Goal: Book appointment/travel/reservation

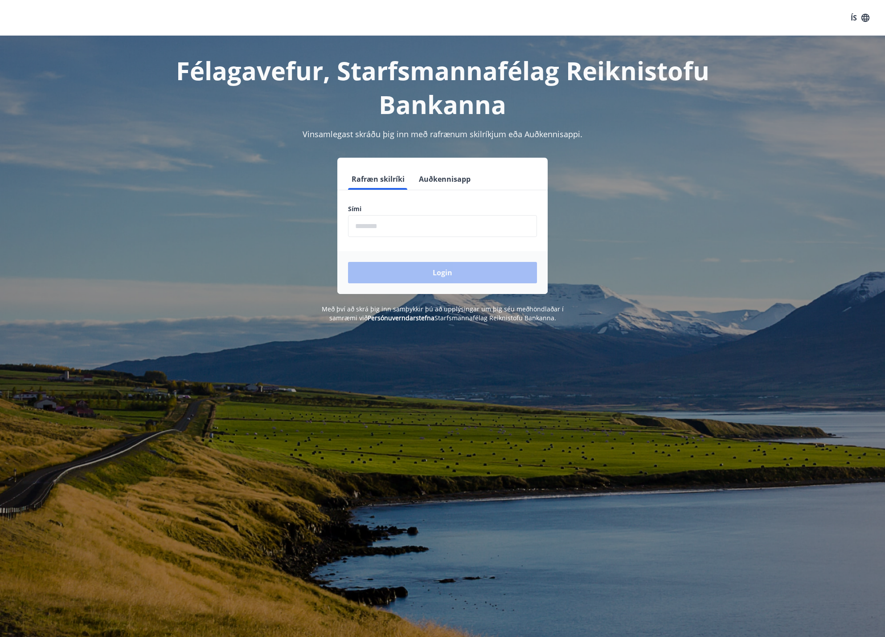
click at [389, 217] on input "phone" at bounding box center [442, 226] width 189 height 22
type input "********"
click at [348, 262] on button "Login" at bounding box center [442, 272] width 189 height 21
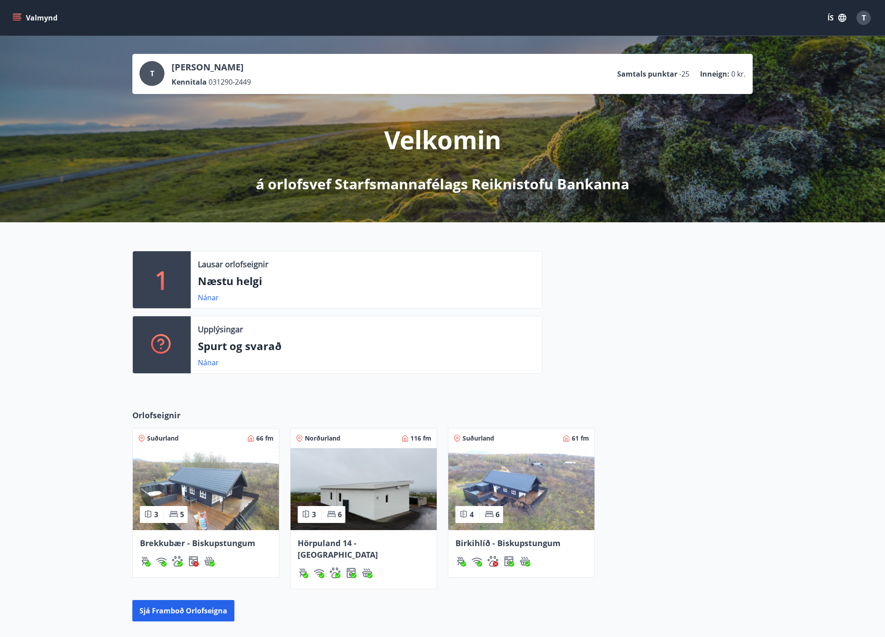
scroll to position [45, 0]
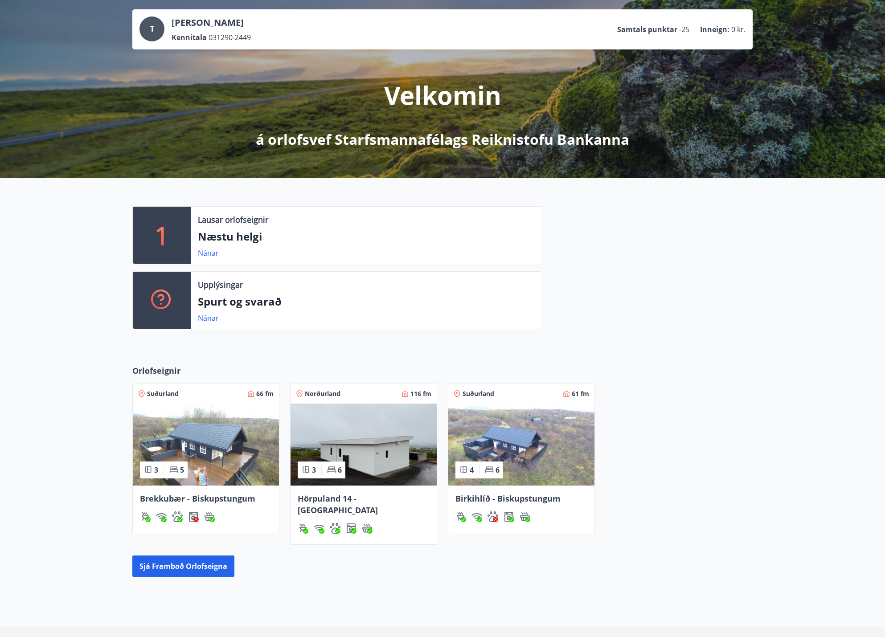
click at [362, 449] on img at bounding box center [363, 445] width 146 height 82
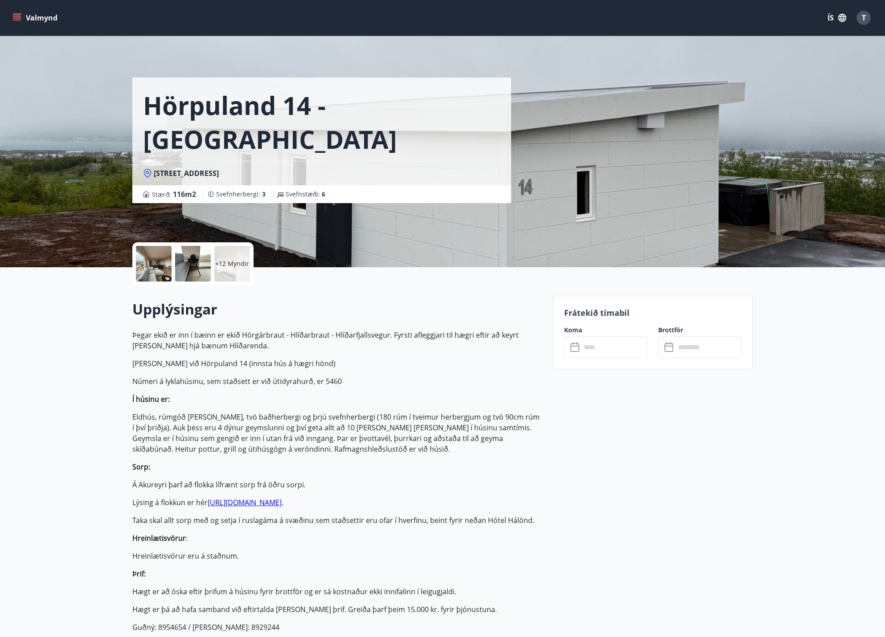
click at [587, 349] on input "text" at bounding box center [614, 347] width 66 height 22
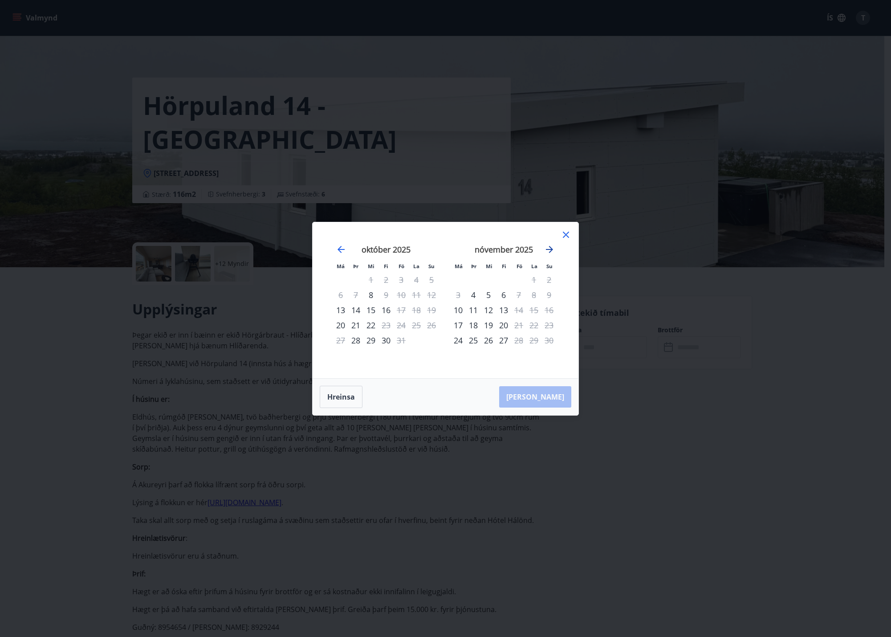
click at [550, 251] on icon "Move forward to switch to the next month." at bounding box center [549, 249] width 11 height 11
click at [340, 249] on icon "Move backward to switch to the previous month." at bounding box center [341, 249] width 7 height 7
click at [551, 250] on icon "Move forward to switch to the next month." at bounding box center [549, 249] width 7 height 7
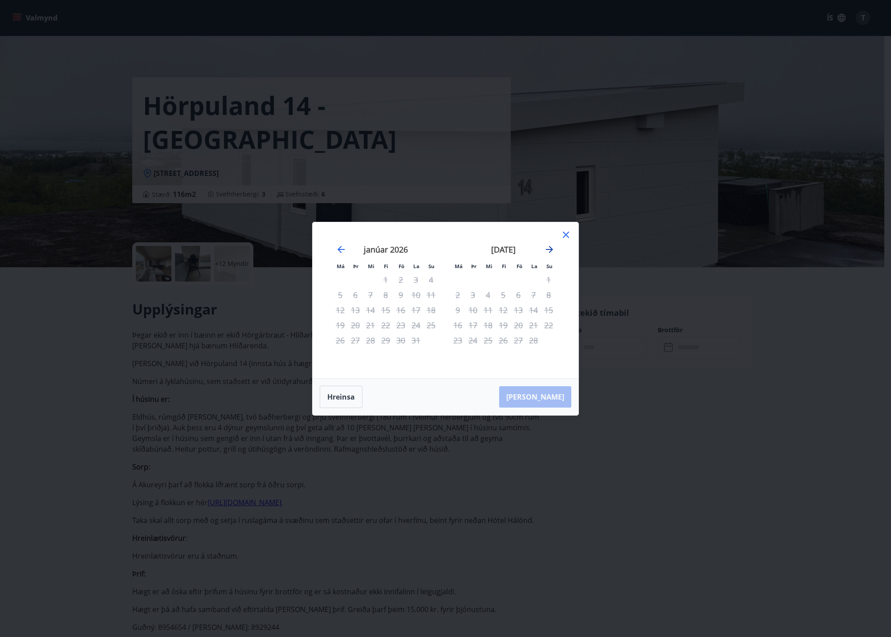
click at [551, 250] on icon "Move forward to switch to the next month." at bounding box center [549, 249] width 7 height 7
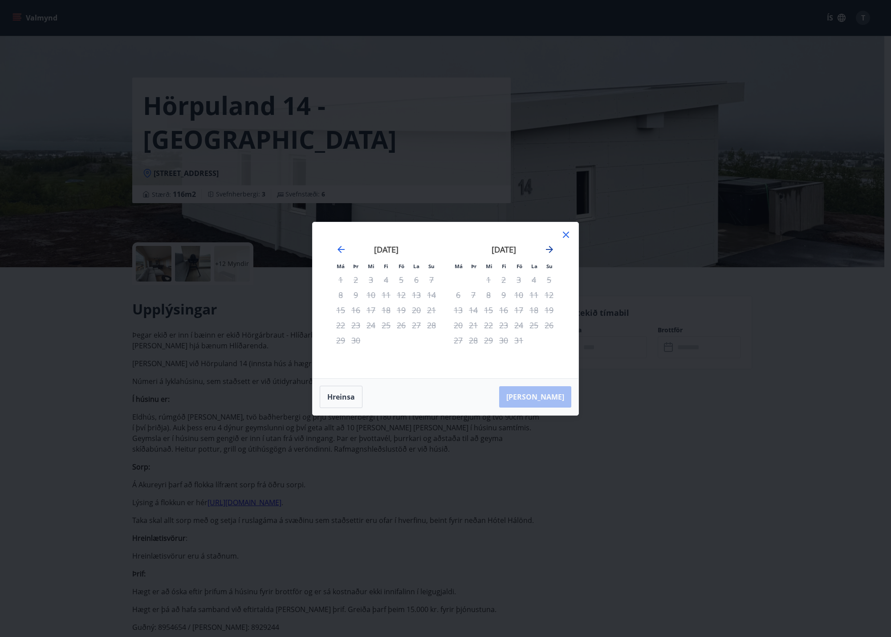
click at [551, 250] on icon "Move forward to switch to the next month." at bounding box center [549, 249] width 7 height 7
click at [562, 236] on icon at bounding box center [566, 234] width 11 height 11
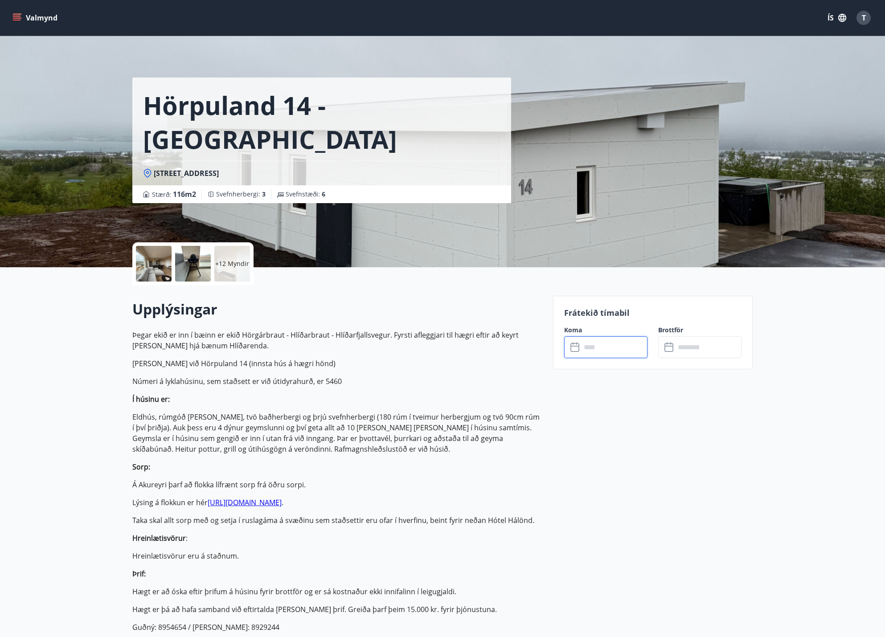
click at [164, 265] on div at bounding box center [154, 264] width 36 height 36
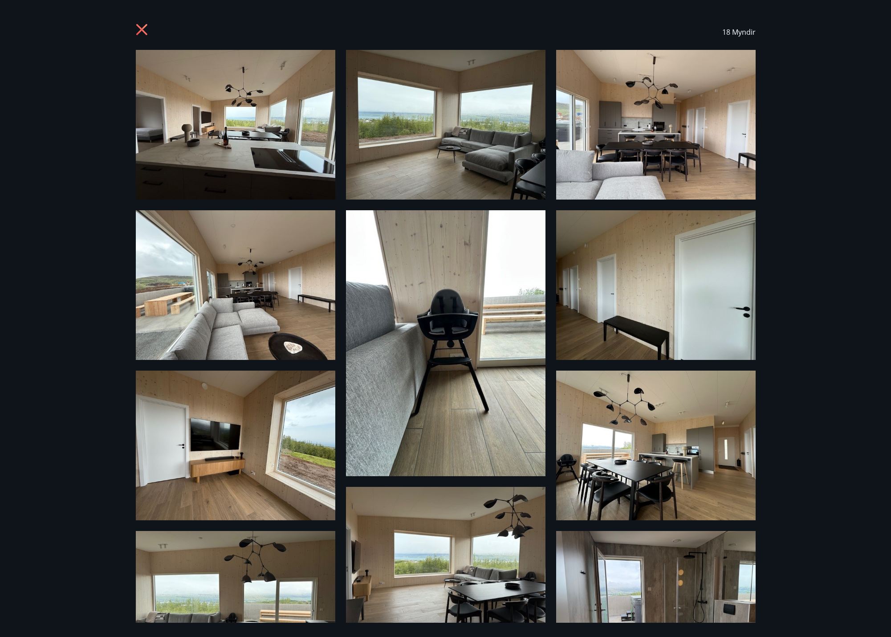
click at [286, 278] on img at bounding box center [236, 285] width 200 height 150
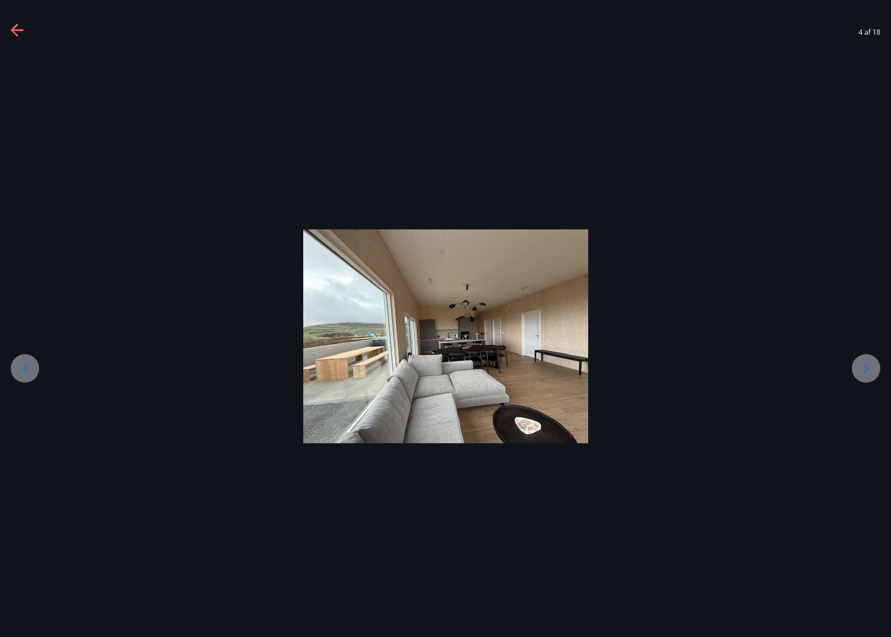
click at [852, 367] on div at bounding box center [445, 336] width 891 height 214
click at [860, 362] on icon at bounding box center [866, 368] width 14 height 14
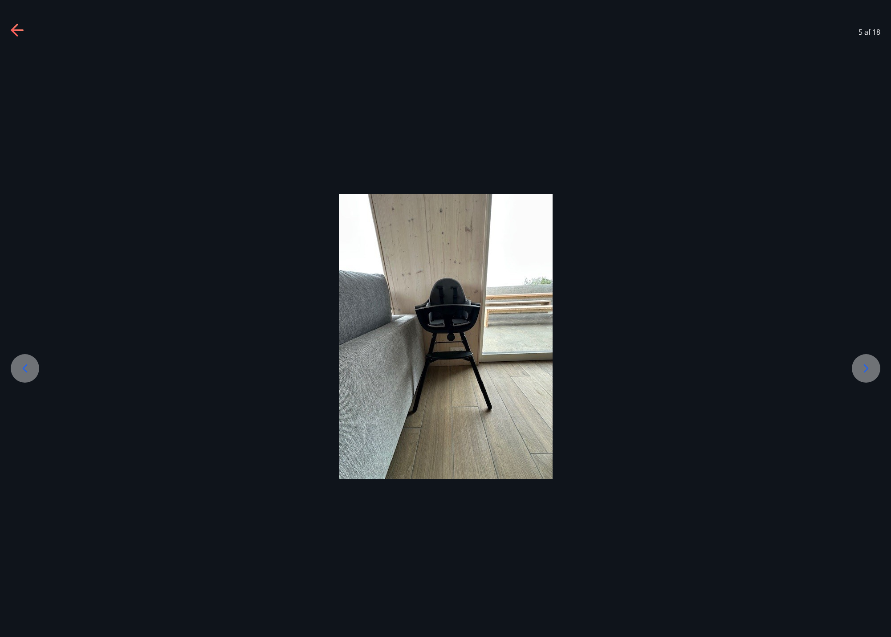
click at [866, 368] on icon at bounding box center [866, 368] width 14 height 14
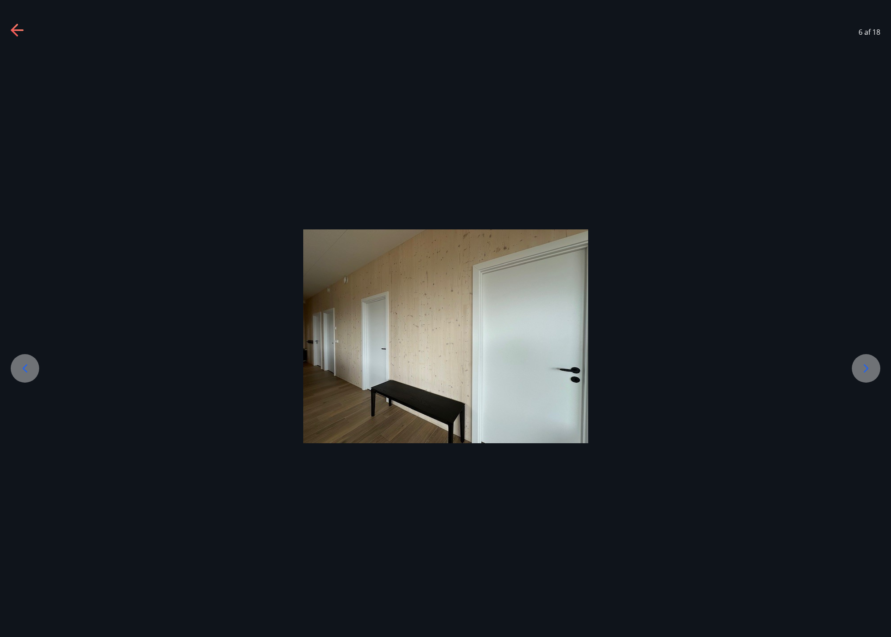
click at [866, 368] on icon at bounding box center [866, 368] width 14 height 14
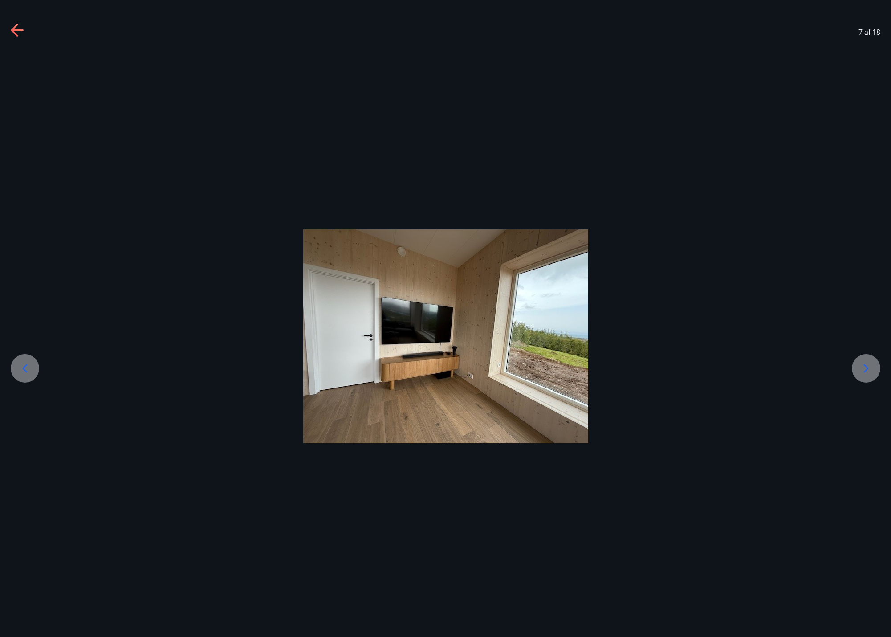
click at [866, 368] on icon at bounding box center [866, 368] width 14 height 14
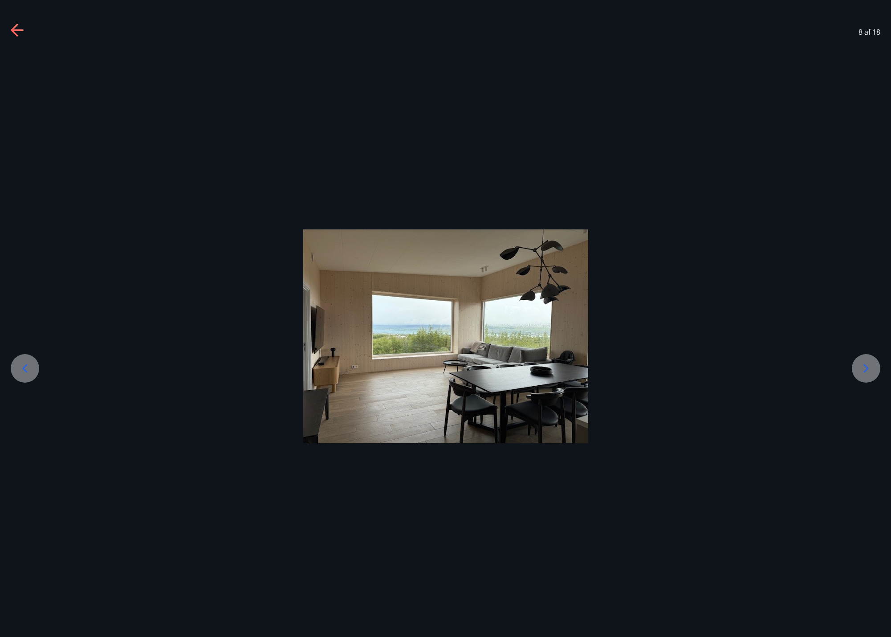
click at [866, 368] on icon at bounding box center [866, 368] width 14 height 14
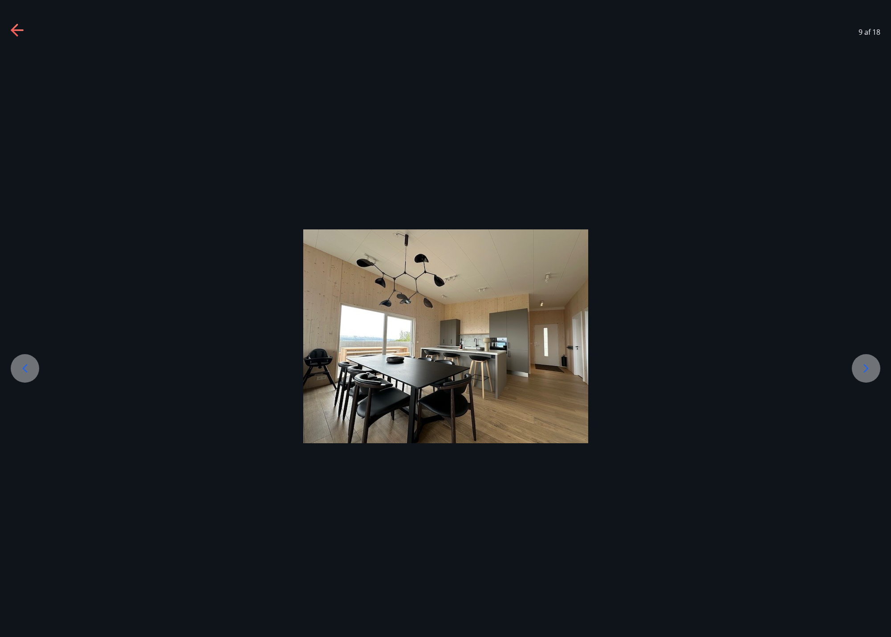
click at [866, 368] on icon at bounding box center [866, 368] width 14 height 14
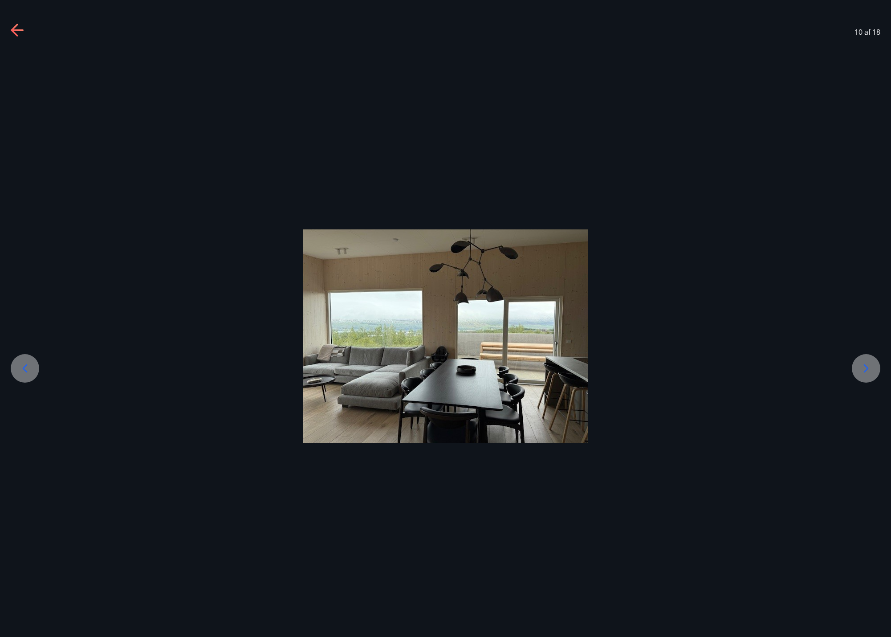
click at [866, 368] on icon at bounding box center [866, 368] width 14 height 14
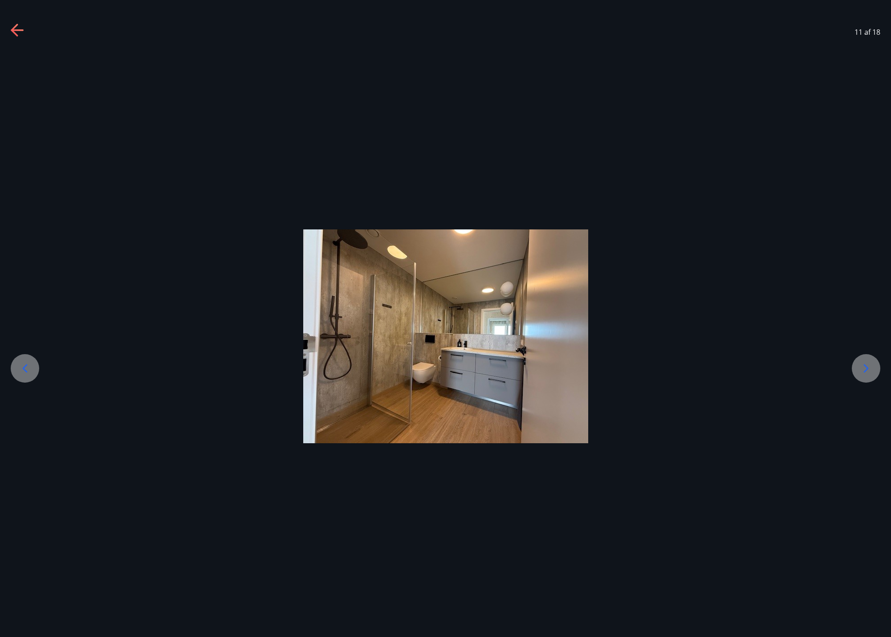
click at [866, 368] on icon at bounding box center [866, 368] width 14 height 14
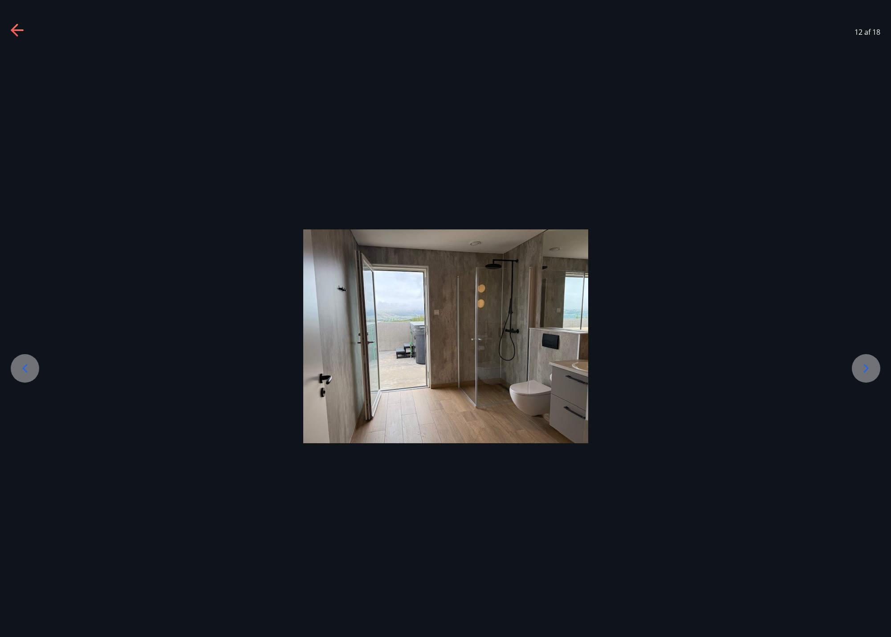
click at [866, 368] on icon at bounding box center [866, 368] width 14 height 14
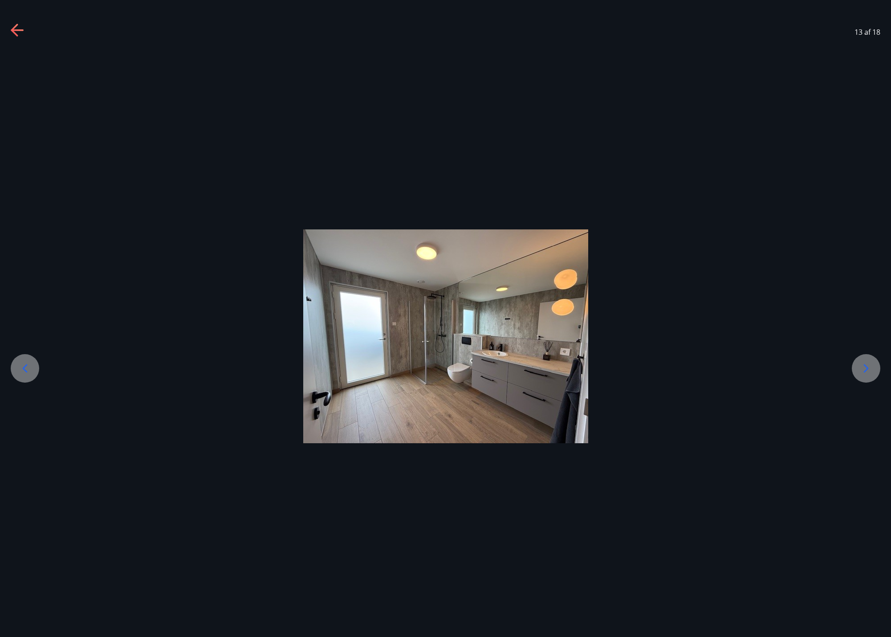
click at [866, 368] on icon at bounding box center [866, 368] width 14 height 14
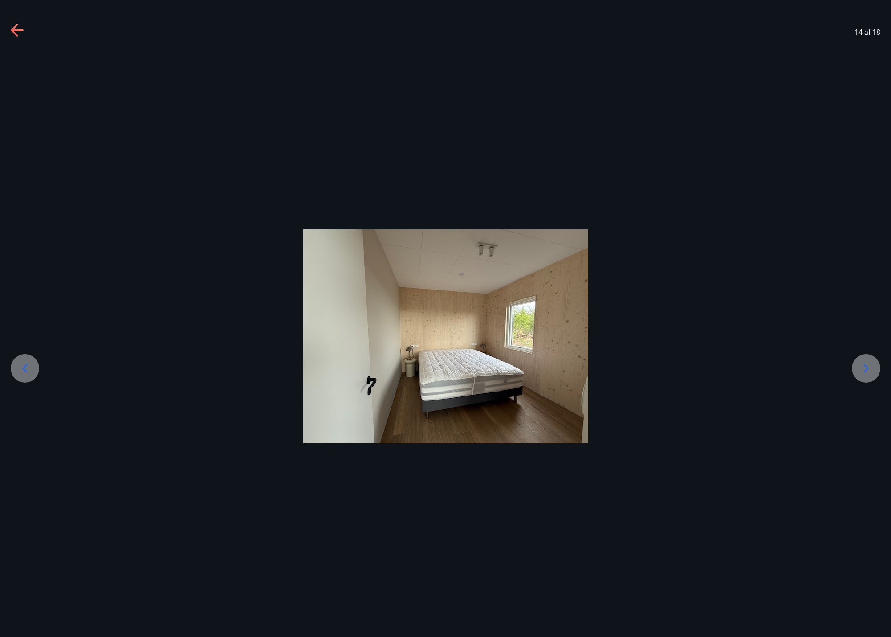
click at [866, 368] on icon at bounding box center [866, 368] width 14 height 14
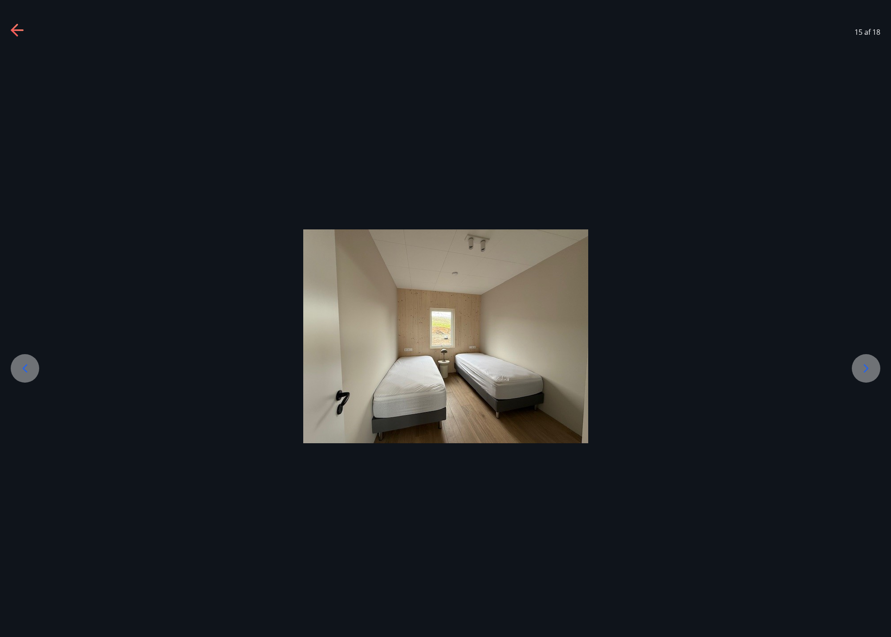
click at [866, 367] on icon at bounding box center [866, 368] width 14 height 14
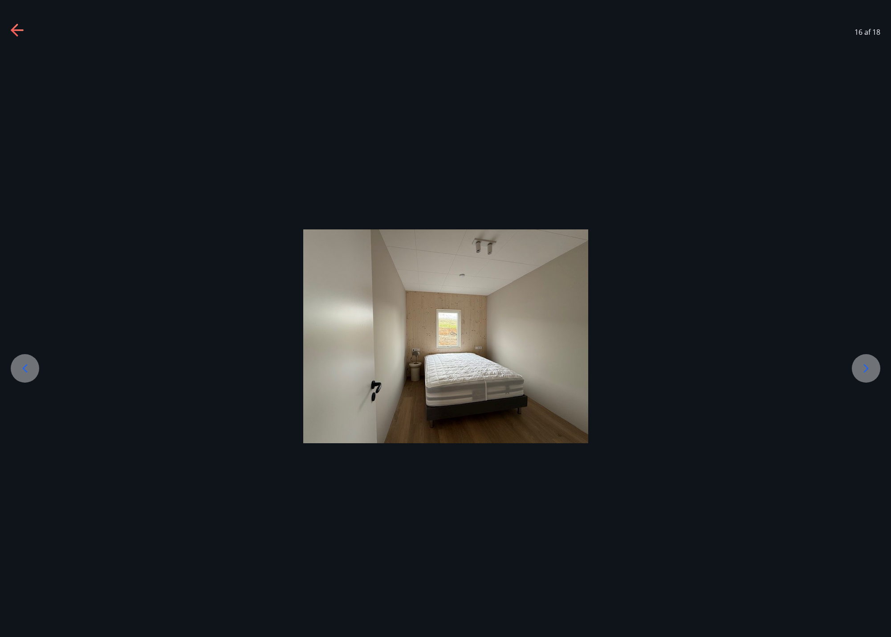
click at [866, 367] on icon at bounding box center [866, 368] width 14 height 14
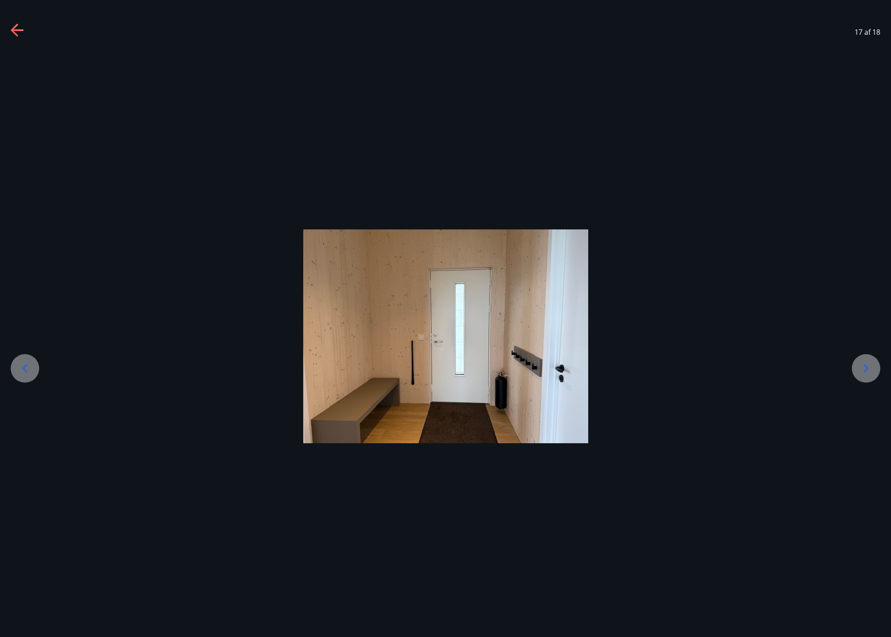
click at [866, 367] on icon at bounding box center [866, 368] width 14 height 14
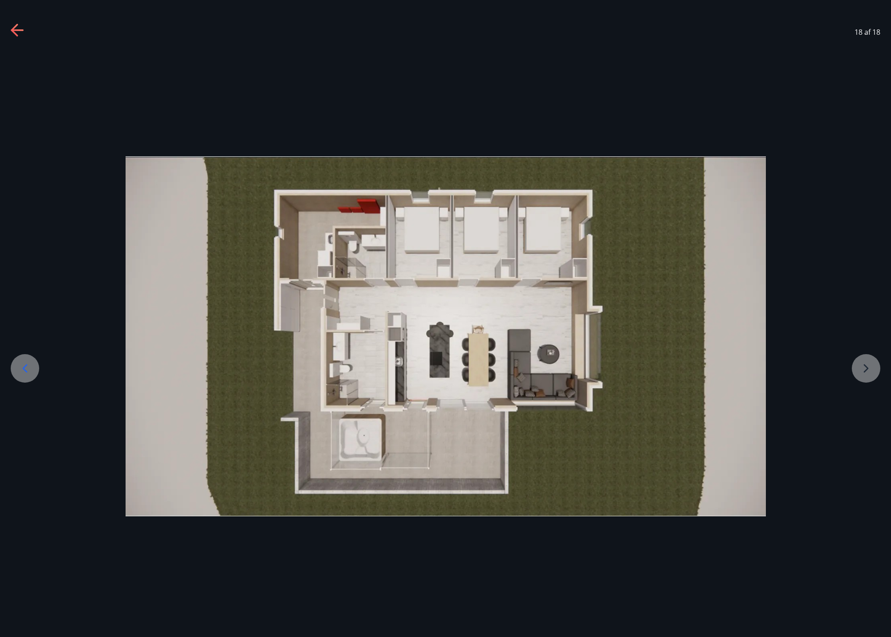
click at [638, 225] on img at bounding box center [446, 336] width 641 height 360
click at [10, 30] on div "18 af 18" at bounding box center [445, 32] width 891 height 36
click at [10, 25] on div "18 af 18" at bounding box center [445, 32] width 891 height 36
click at [13, 26] on icon at bounding box center [18, 31] width 14 height 14
